Goal: Transaction & Acquisition: Purchase product/service

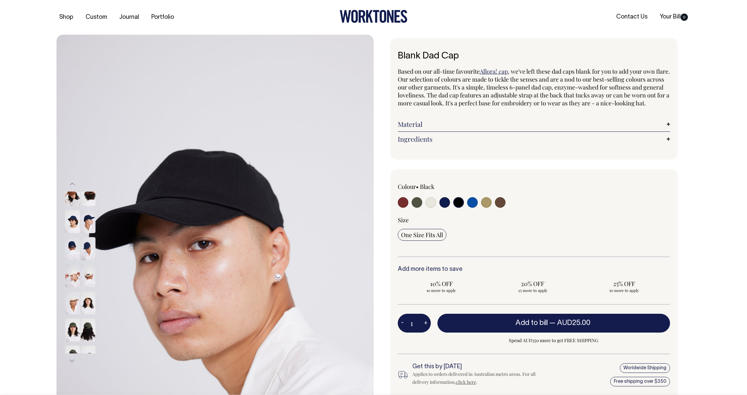
select select "Black"
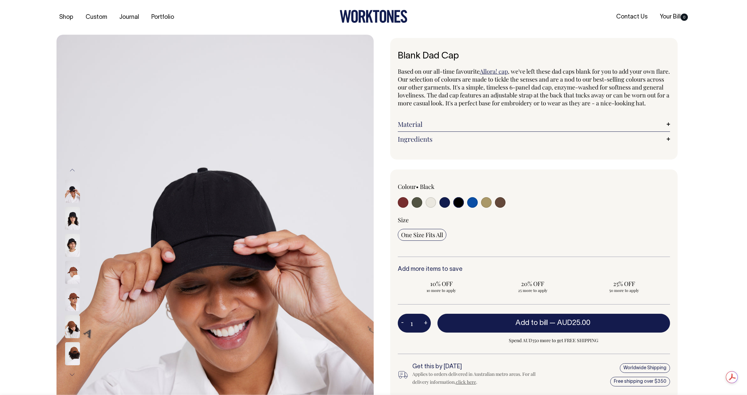
click at [72, 328] on img at bounding box center [72, 326] width 15 height 23
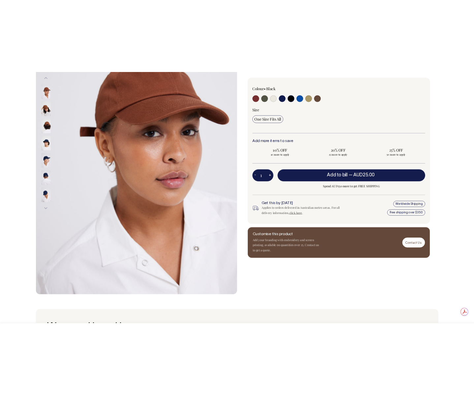
scroll to position [161, 0]
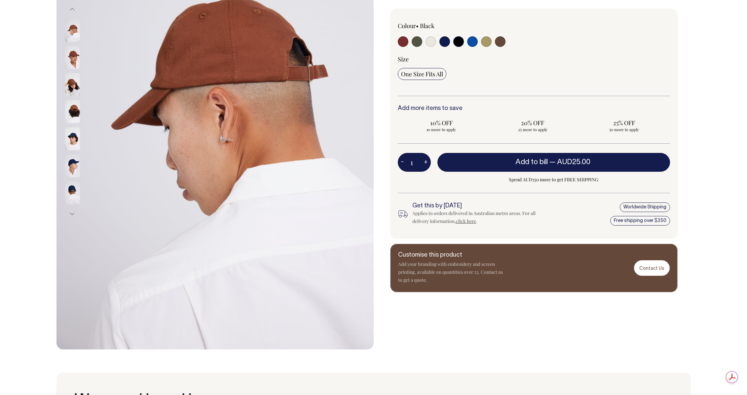
click at [74, 90] on img at bounding box center [72, 84] width 15 height 23
